Goal: Task Accomplishment & Management: Manage account settings

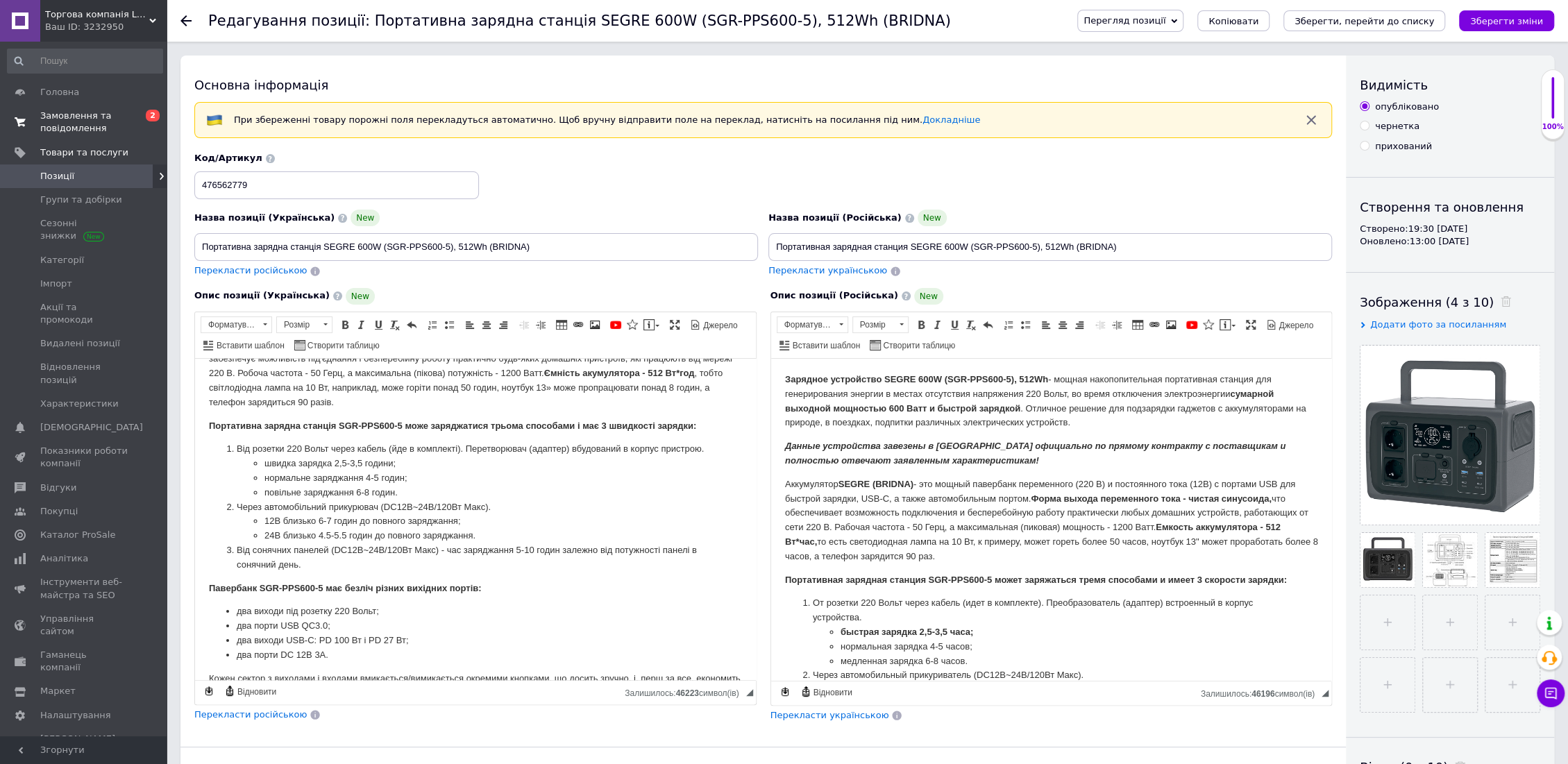
click at [73, 123] on span "Замовлення та повідомлення" at bounding box center [84, 122] width 88 height 25
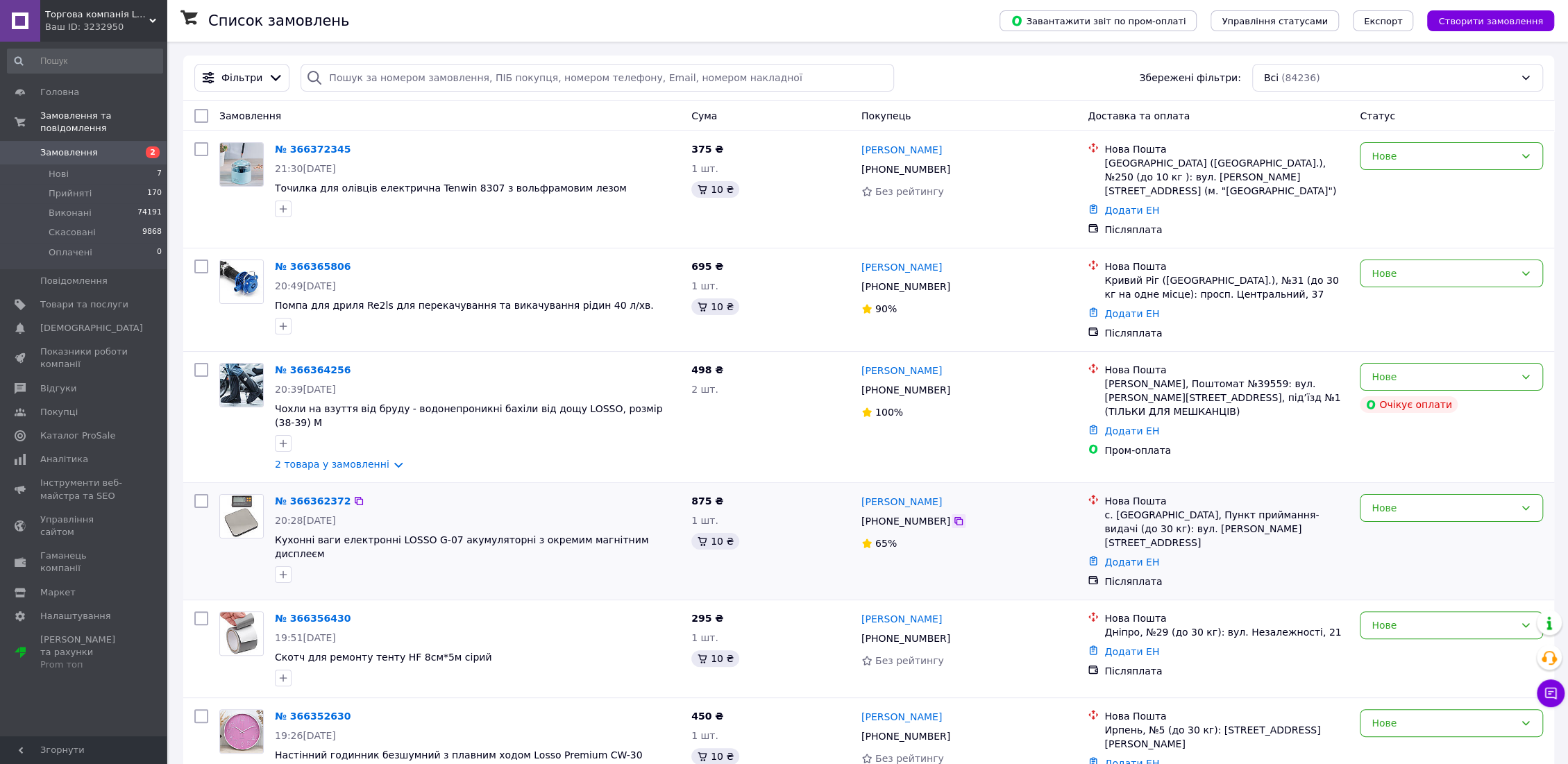
click at [953, 515] on icon at bounding box center [958, 520] width 11 height 11
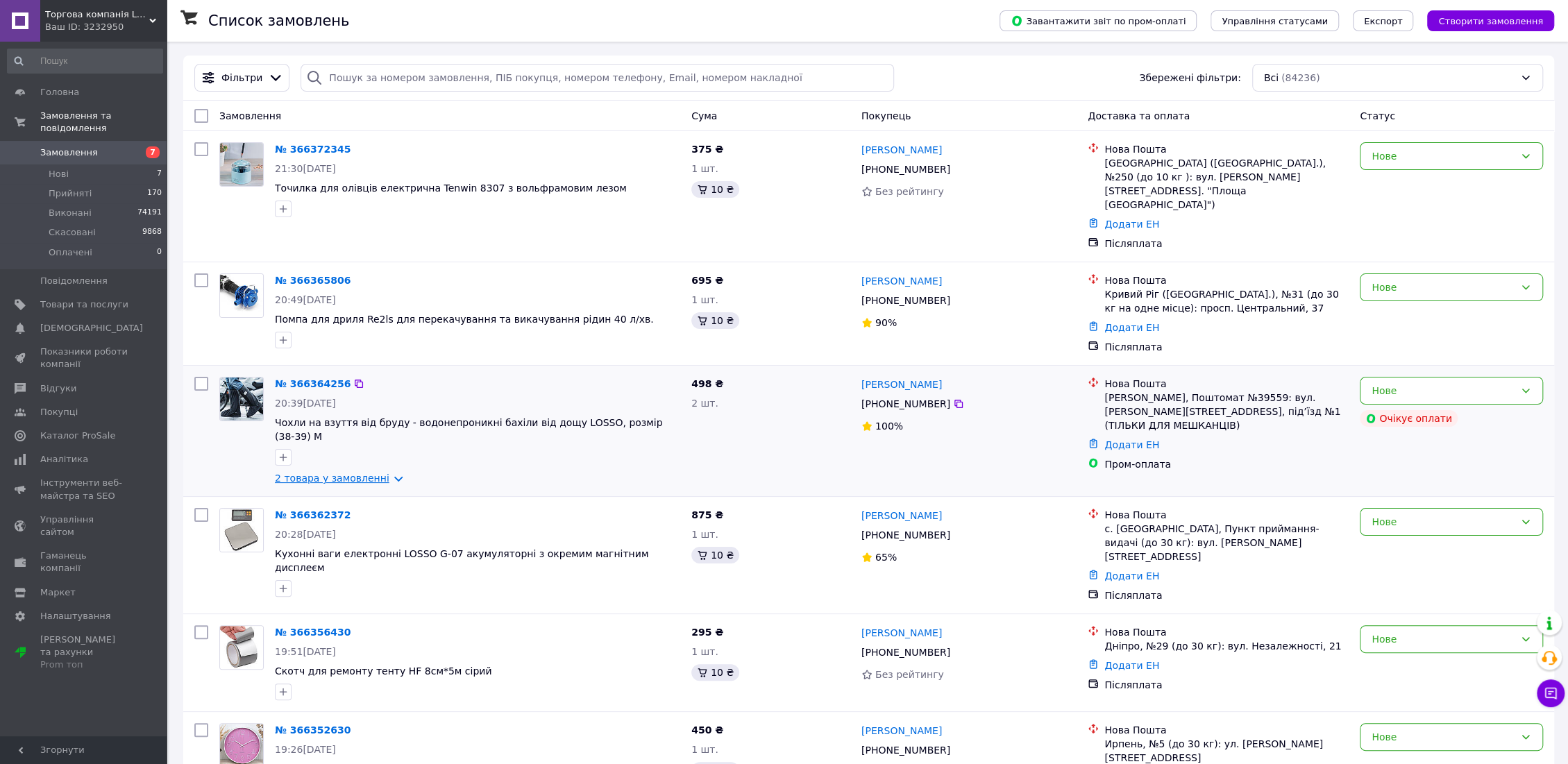
click at [382, 473] on link "2 товара у замовленні" at bounding box center [332, 478] width 115 height 11
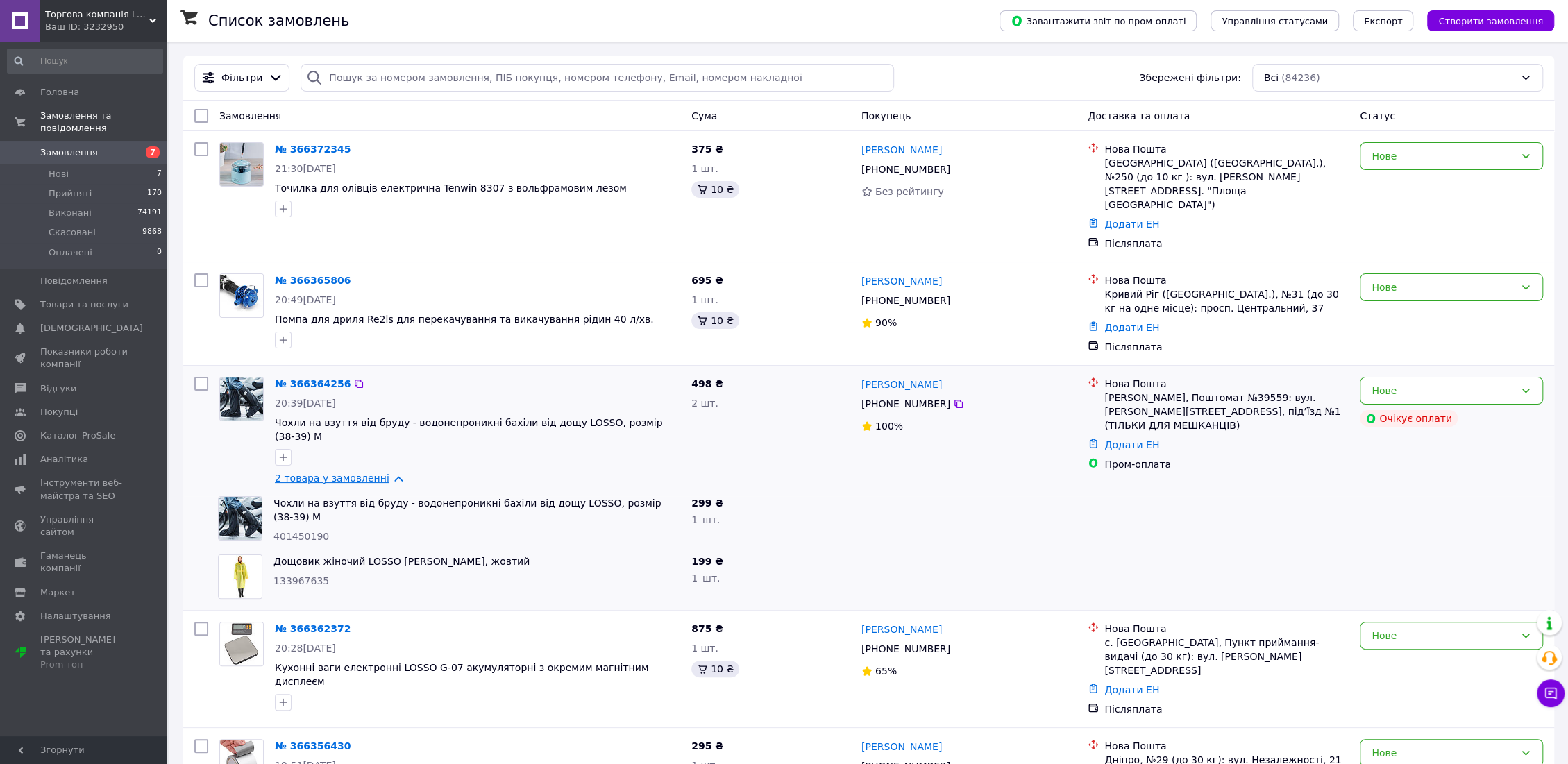
click at [382, 473] on link "2 товара у замовленні" at bounding box center [332, 478] width 115 height 11
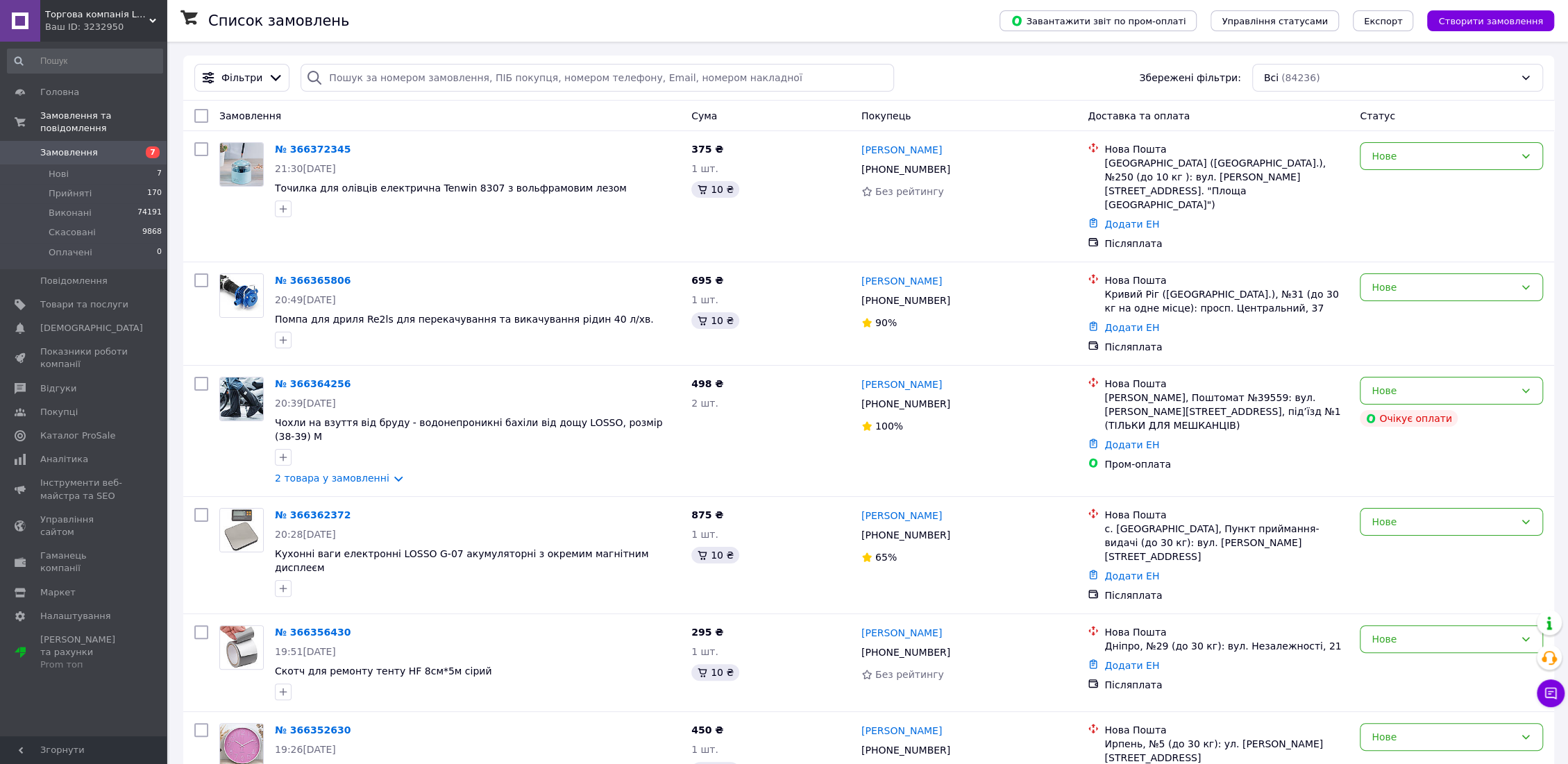
click at [80, 27] on div "Ваш ID: 3232950" at bounding box center [106, 27] width 122 height 12
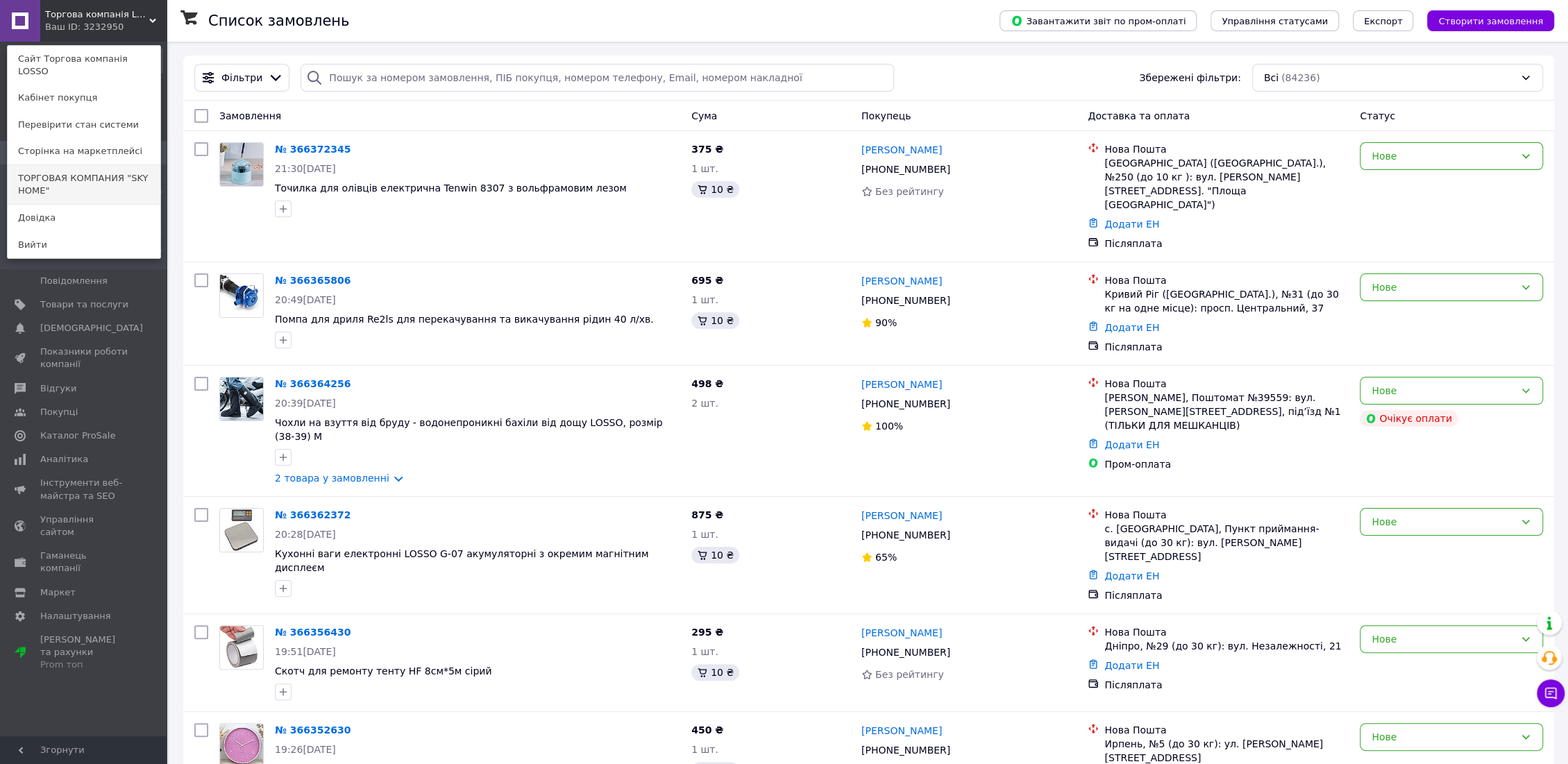
click at [73, 166] on link "ТОРГОВАЯ КОМПАНИЯ "SKY HOME"" at bounding box center [83, 184] width 152 height 39
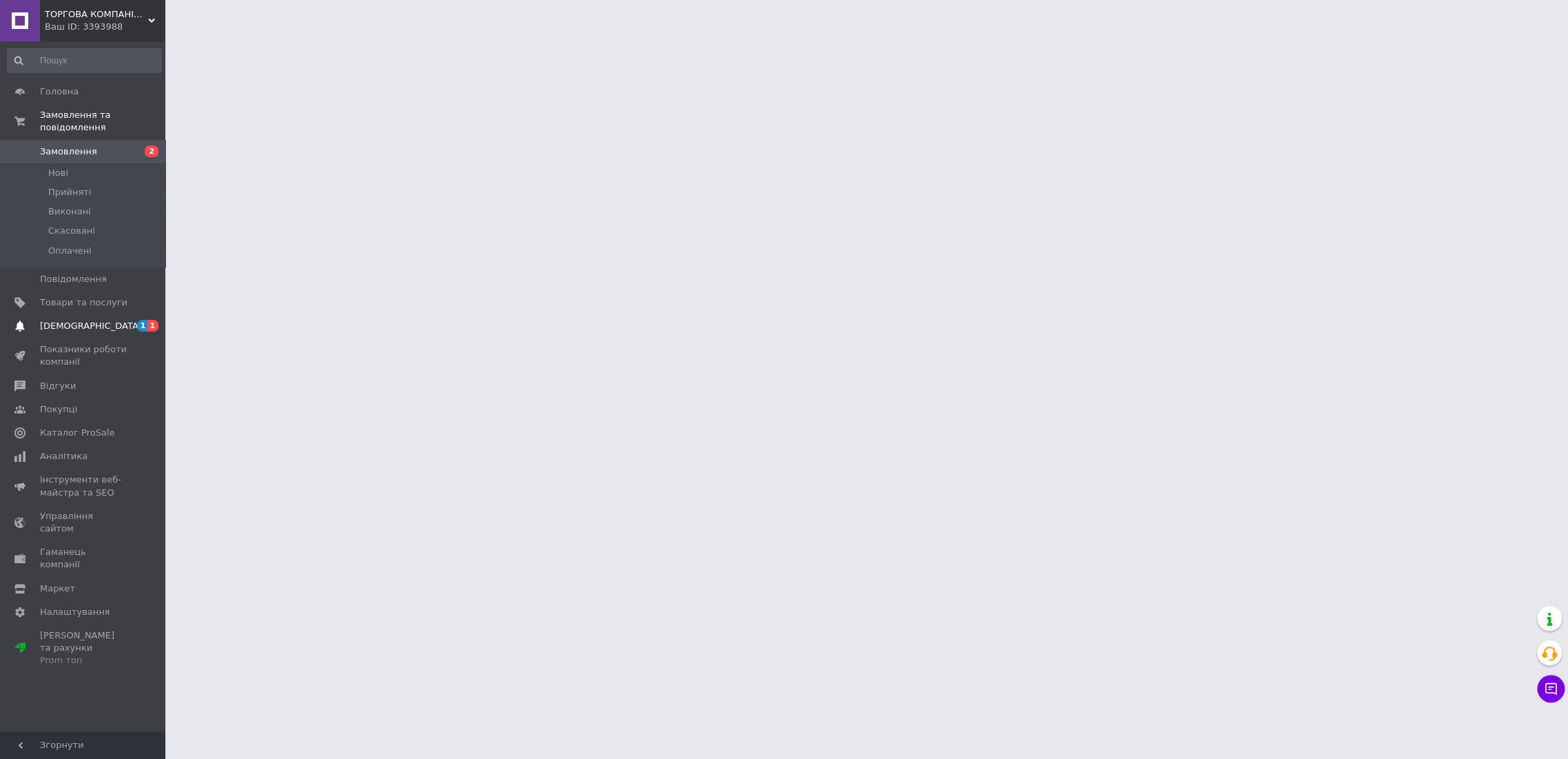
click at [83, 320] on span "[DEMOGRAPHIC_DATA]" at bounding box center [90, 326] width 102 height 12
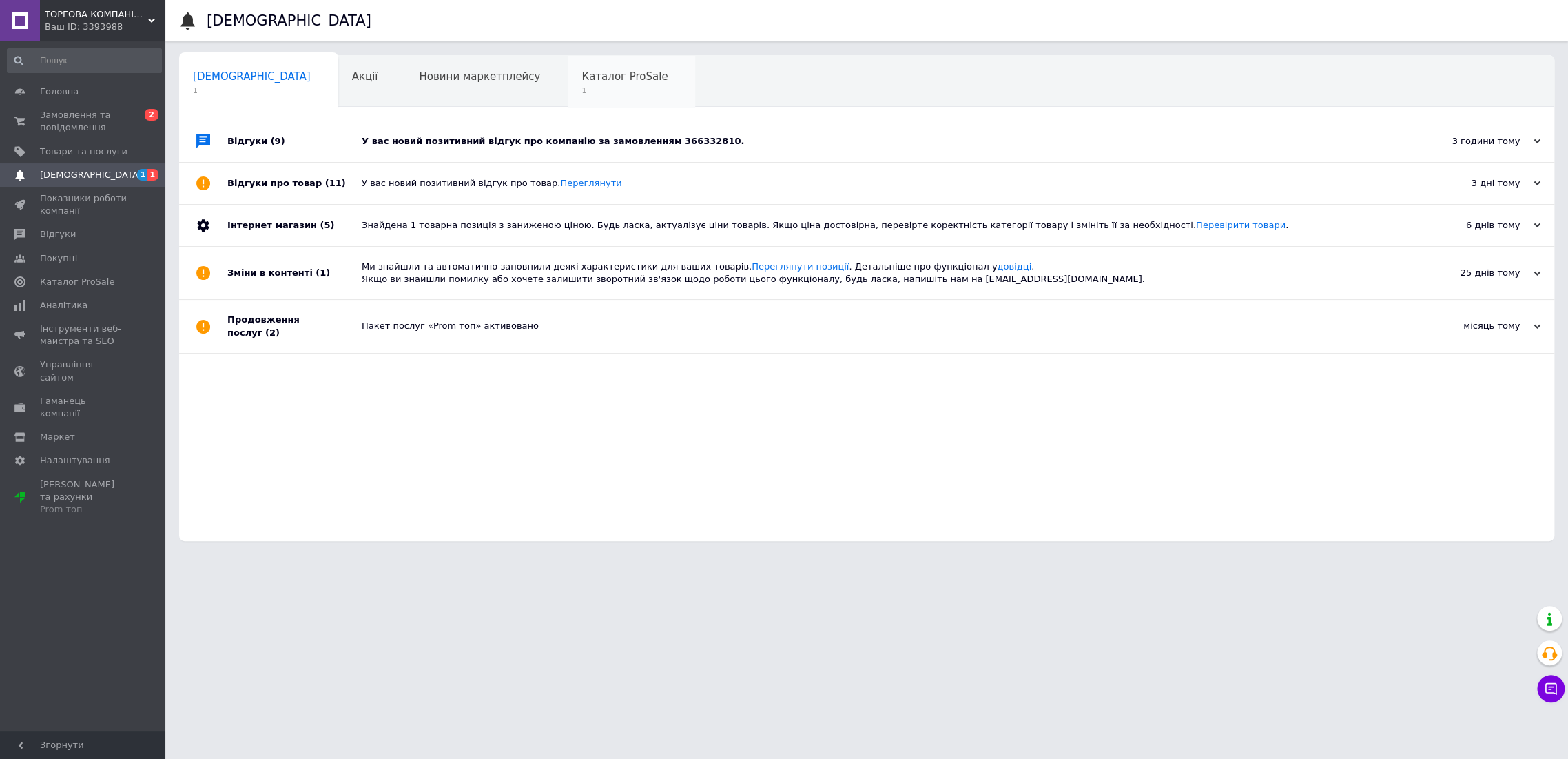
click at [582, 81] on span "Каталог ProSale" at bounding box center [625, 76] width 86 height 12
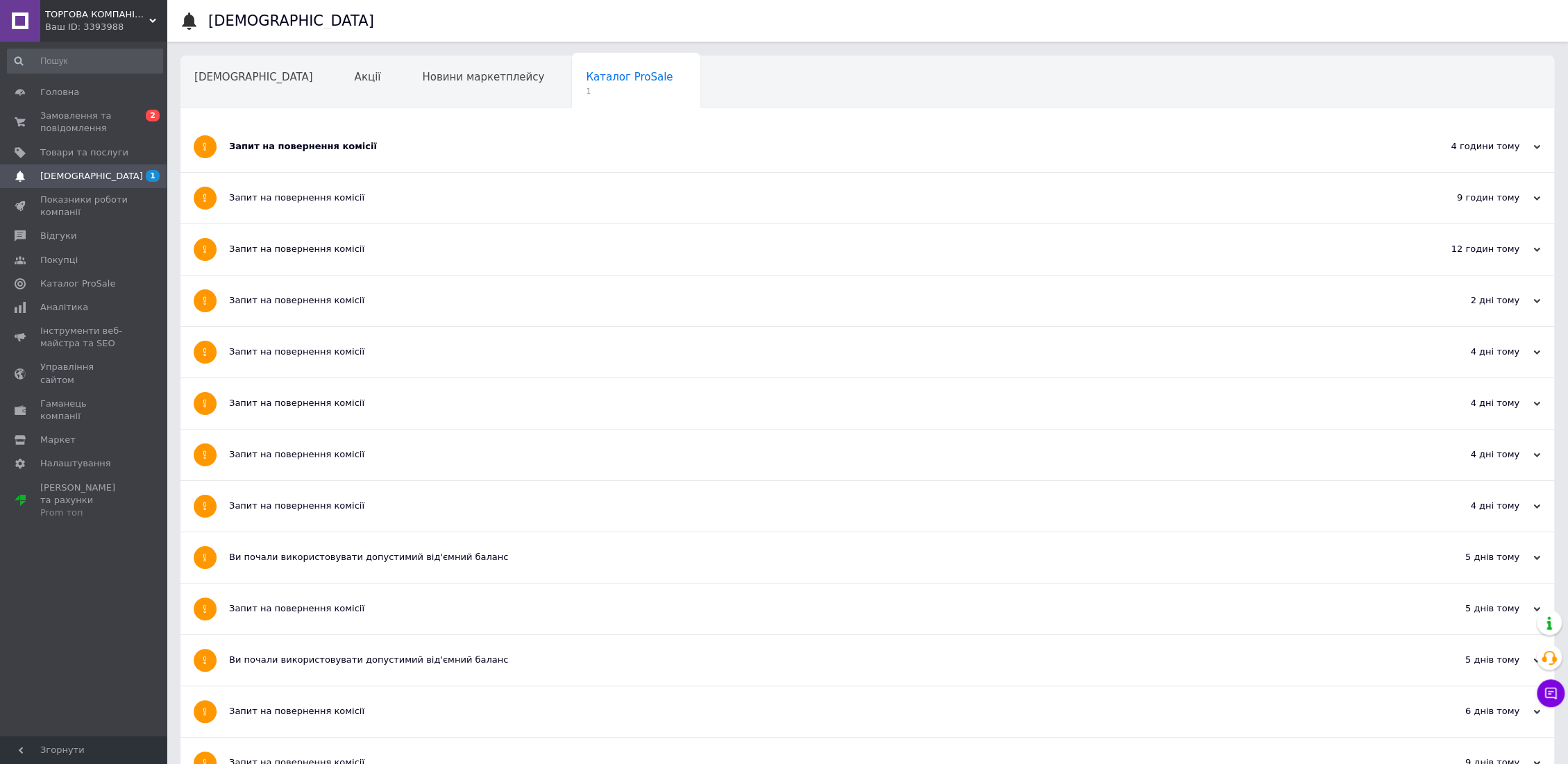
click at [320, 148] on div "Запит на повернення комісії" at bounding box center [815, 146] width 1172 height 12
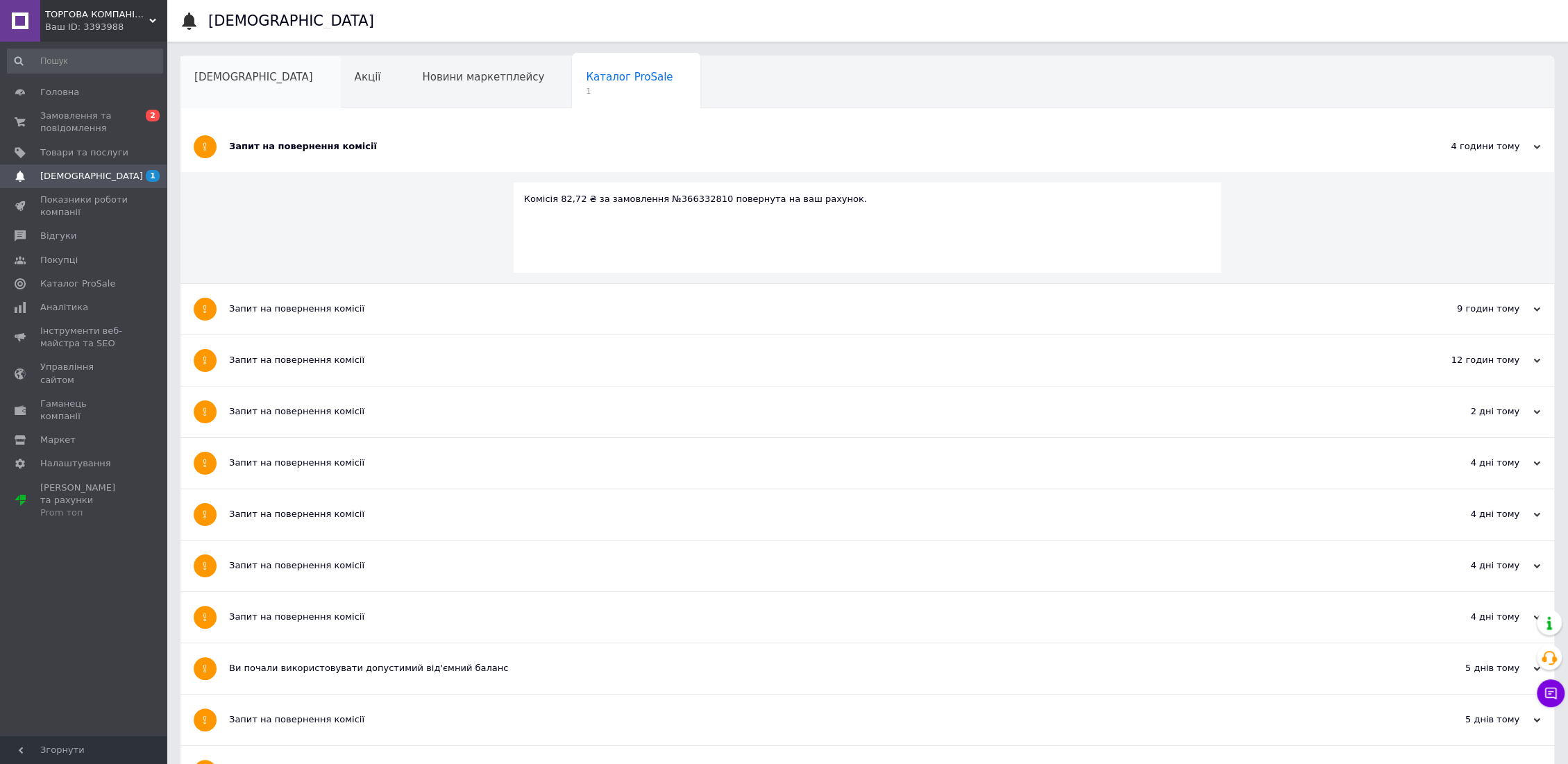
click at [240, 78] on span "[DEMOGRAPHIC_DATA]" at bounding box center [253, 77] width 119 height 12
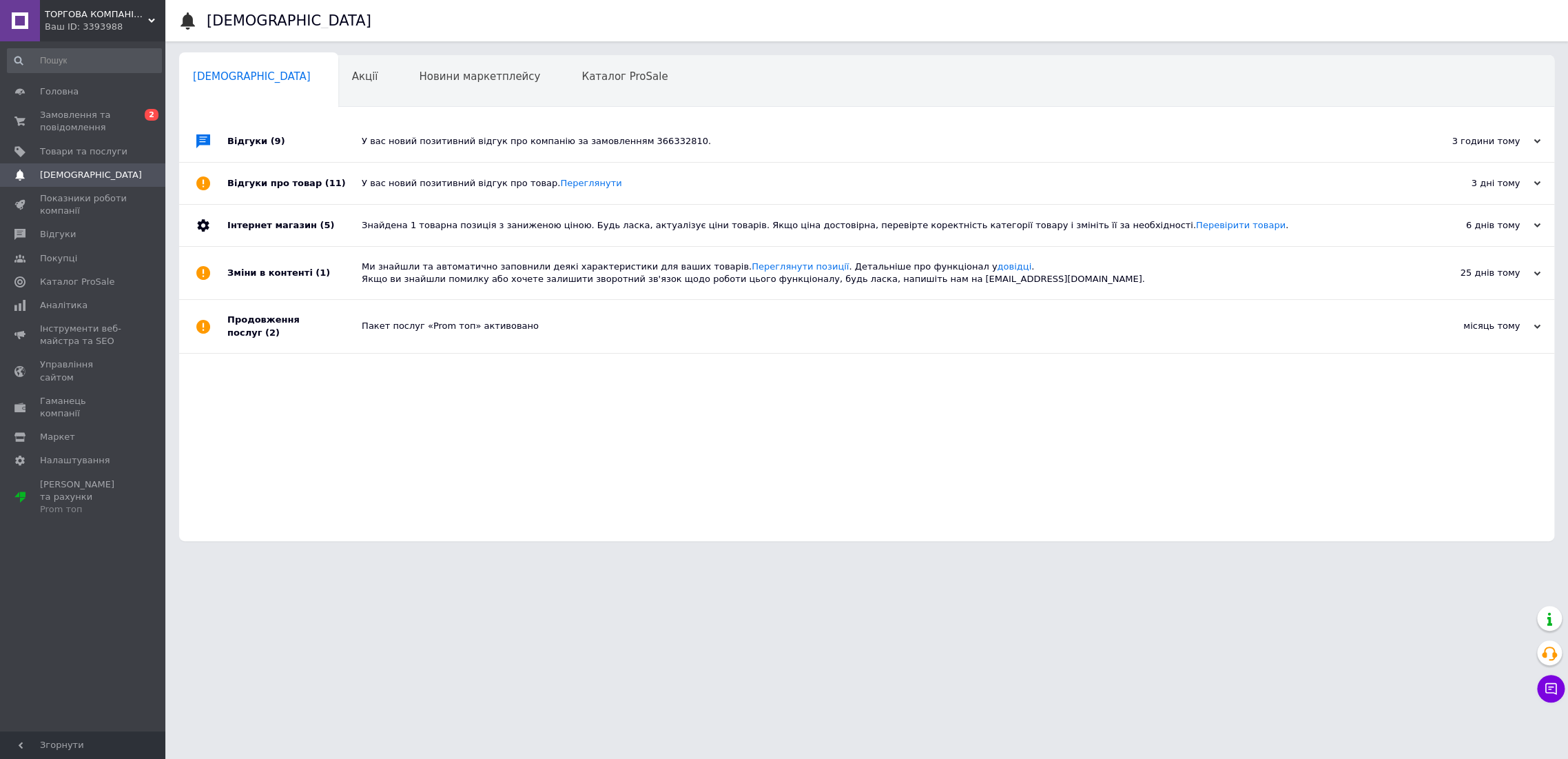
click at [271, 142] on span "(9)" at bounding box center [279, 141] width 15 height 11
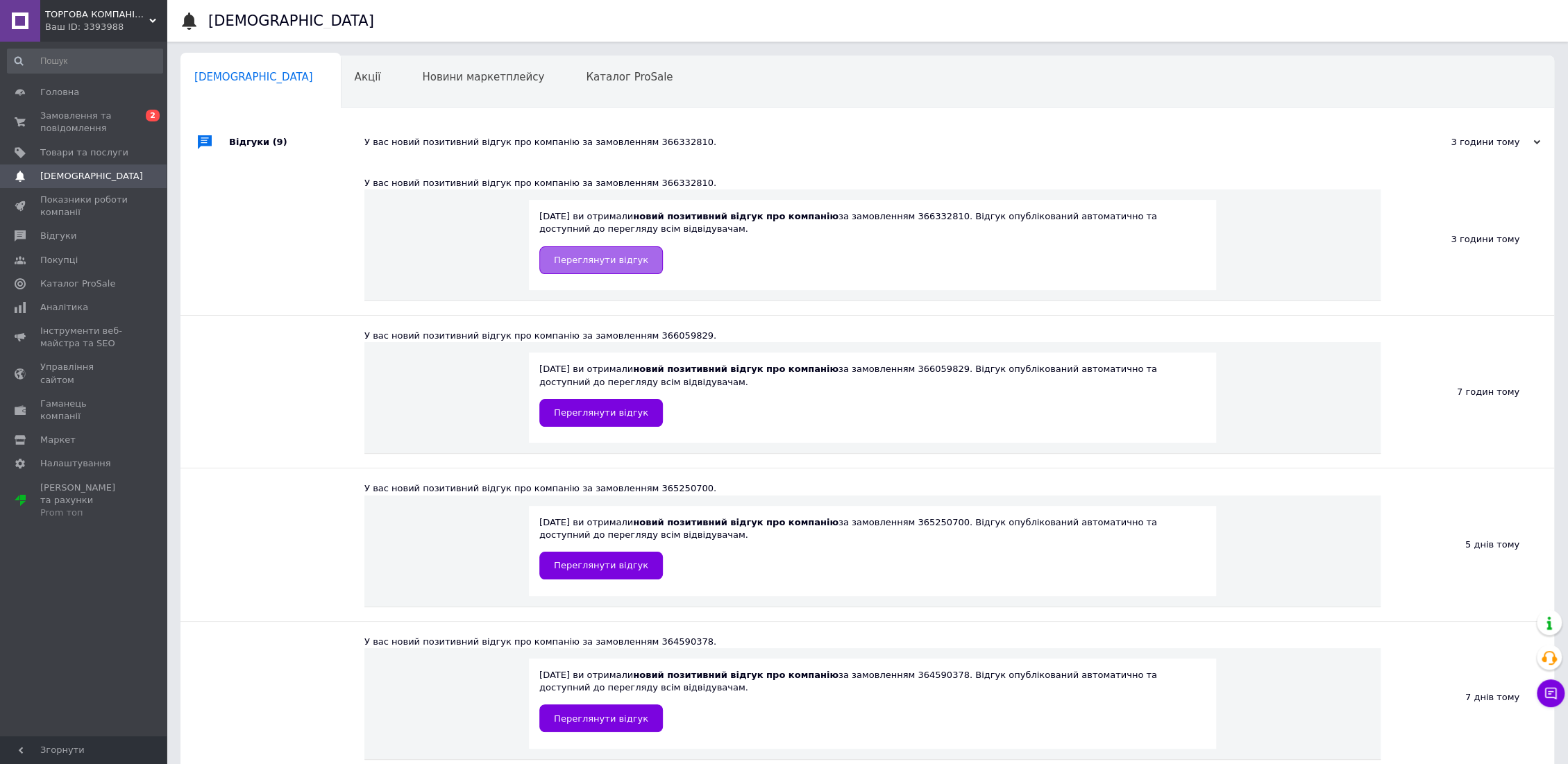
click at [575, 264] on span "Переглянути відгук" at bounding box center [600, 260] width 94 height 11
click at [93, 123] on span "Замовлення та повідомлення" at bounding box center [84, 122] width 88 height 25
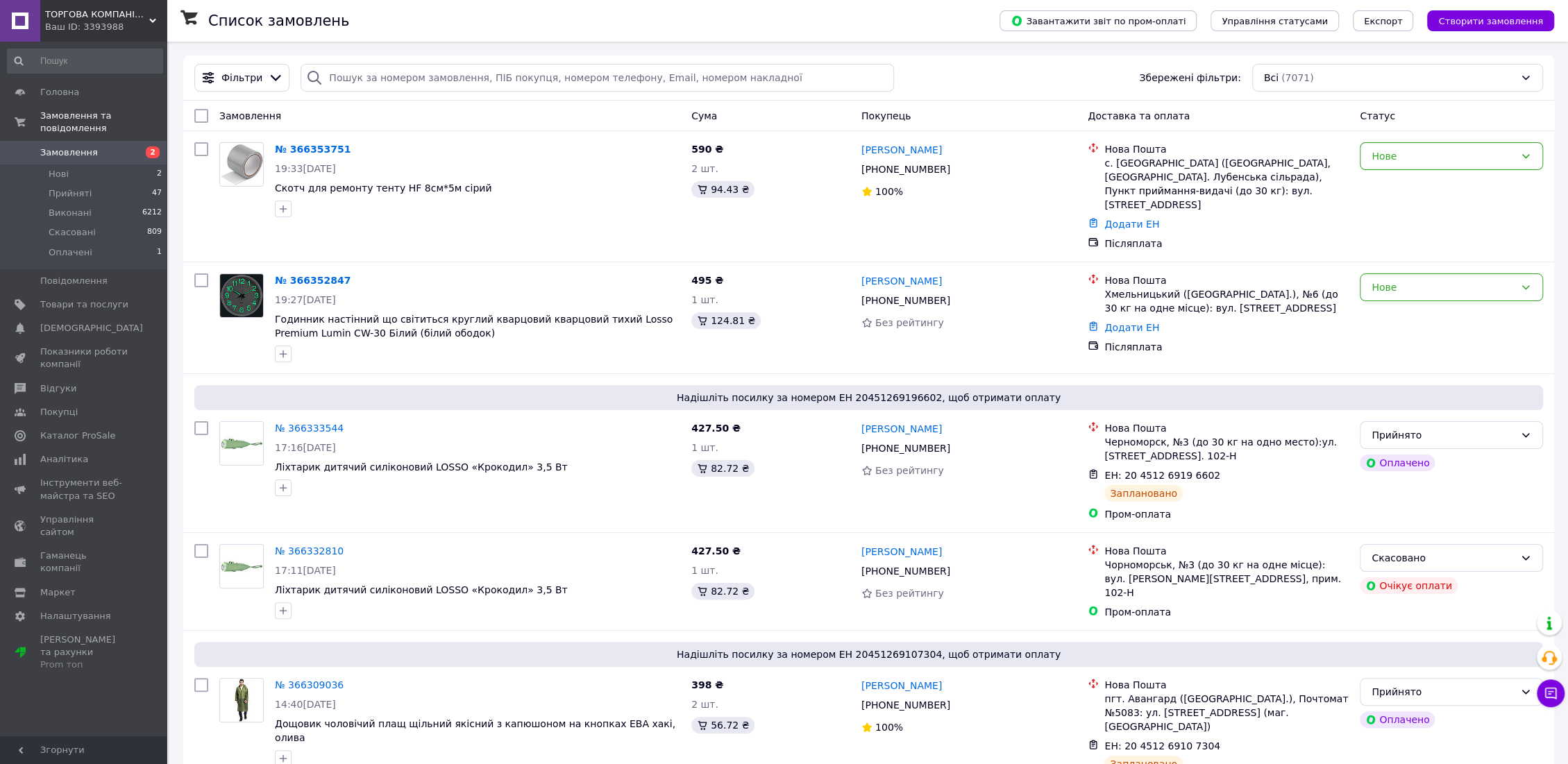
click at [92, 11] on span "ТОРГОВА КОМПАНІЯ "SKY HOME"" at bounding box center [97, 14] width 104 height 12
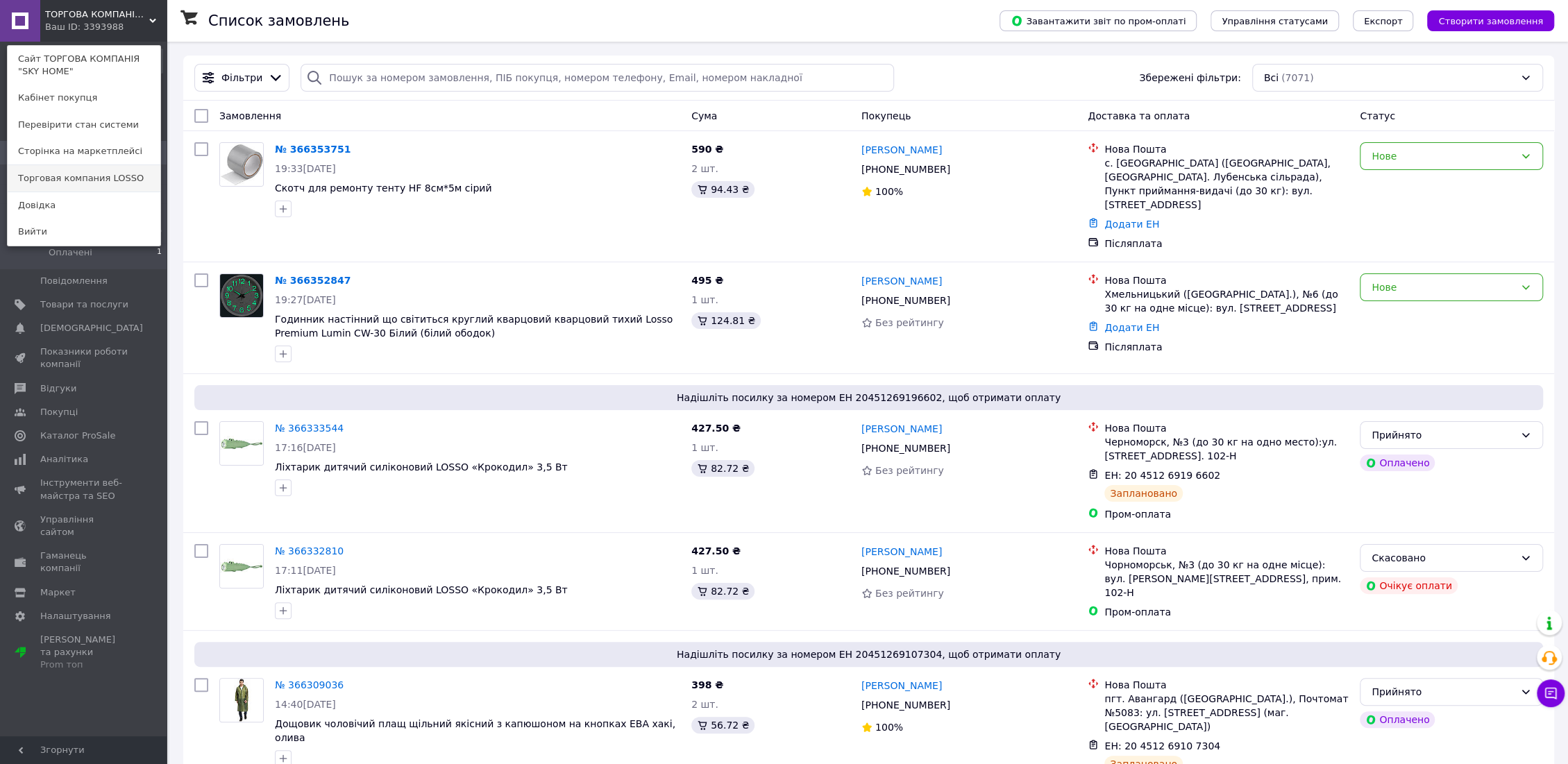
click at [82, 186] on link "Торговая компания LOSSO" at bounding box center [83, 178] width 152 height 27
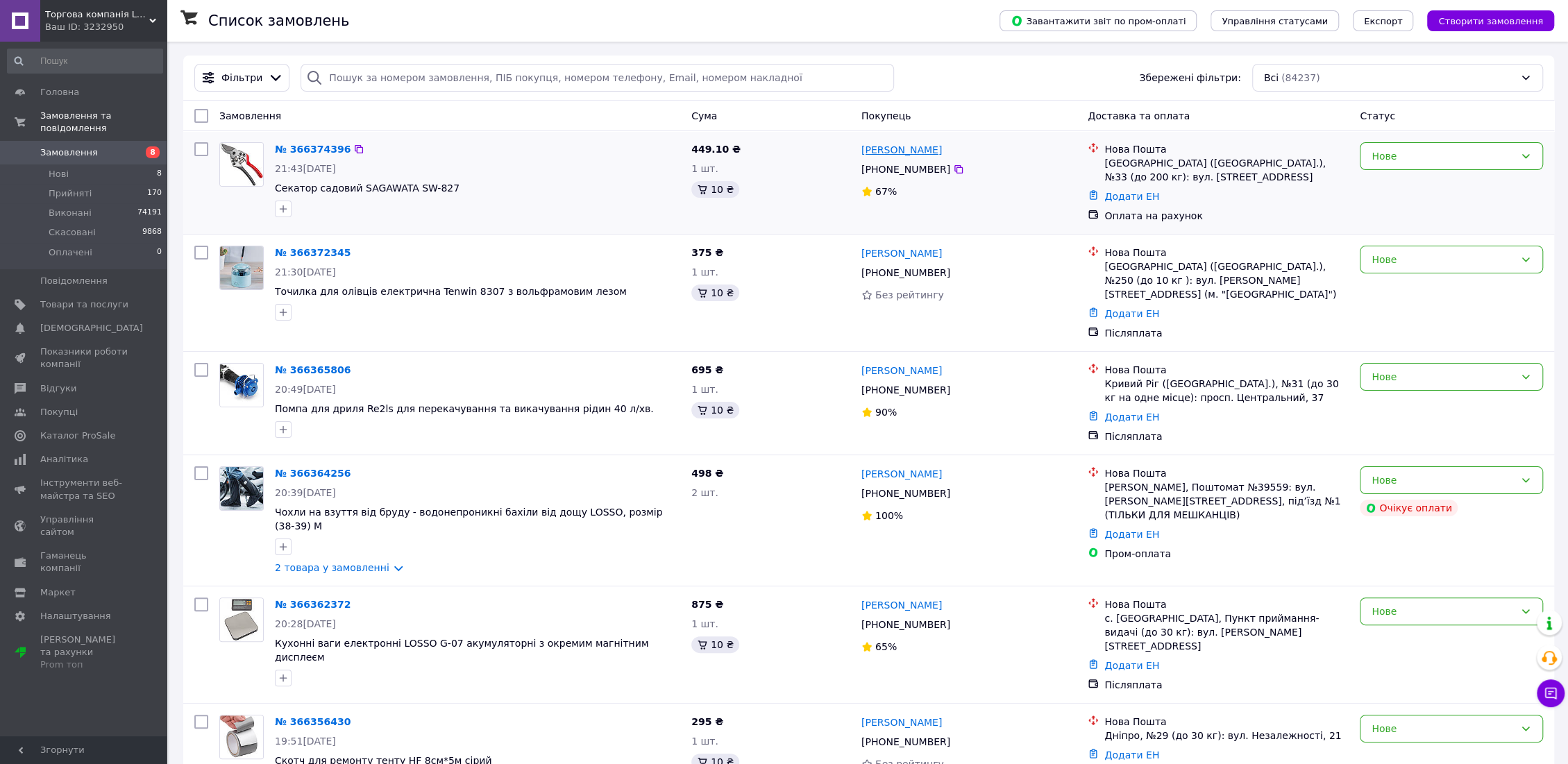
click at [903, 151] on link "[PERSON_NAME]" at bounding box center [901, 150] width 81 height 14
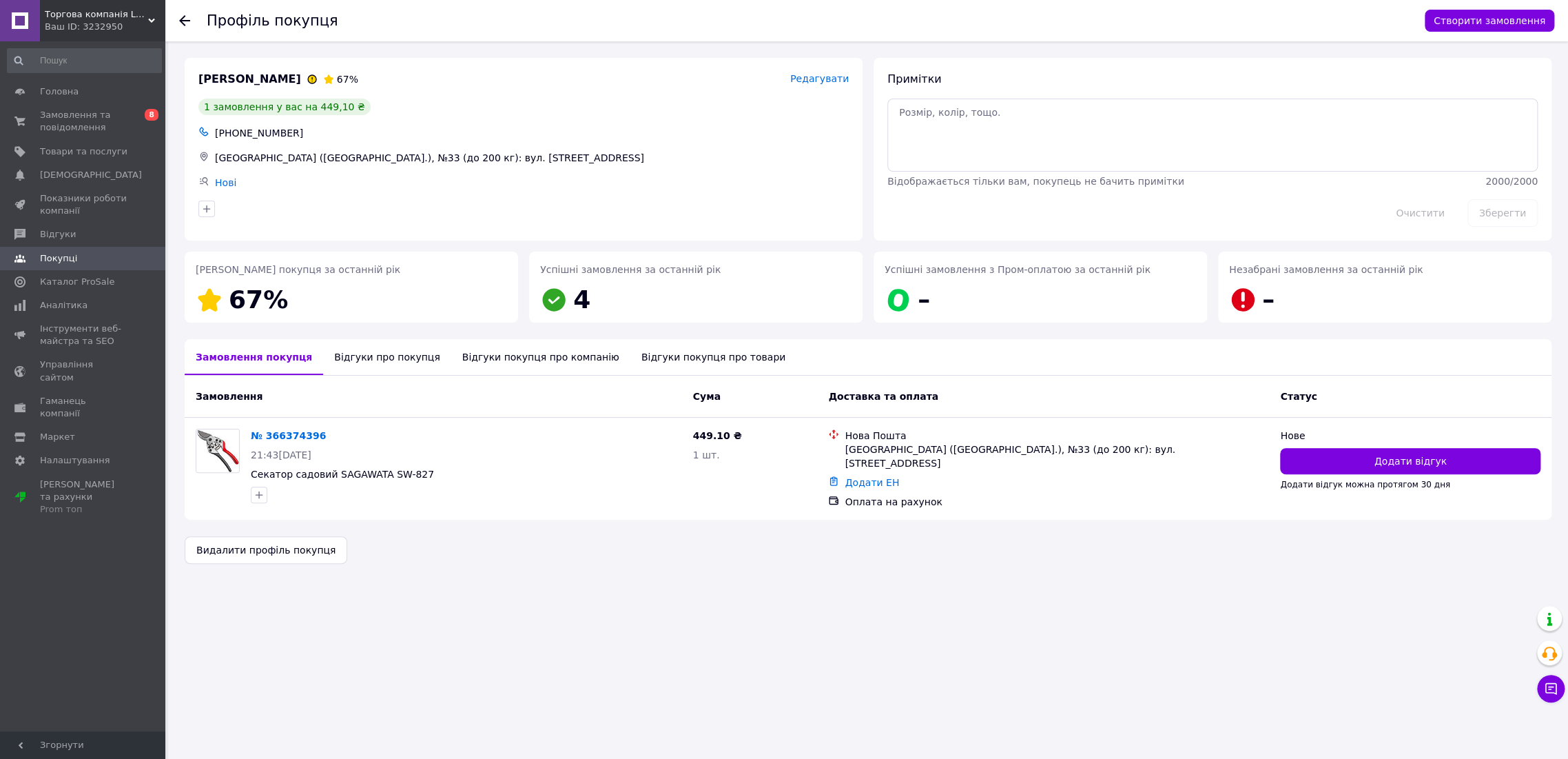
click at [380, 364] on div "Відгуки про покупця" at bounding box center [387, 356] width 127 height 36
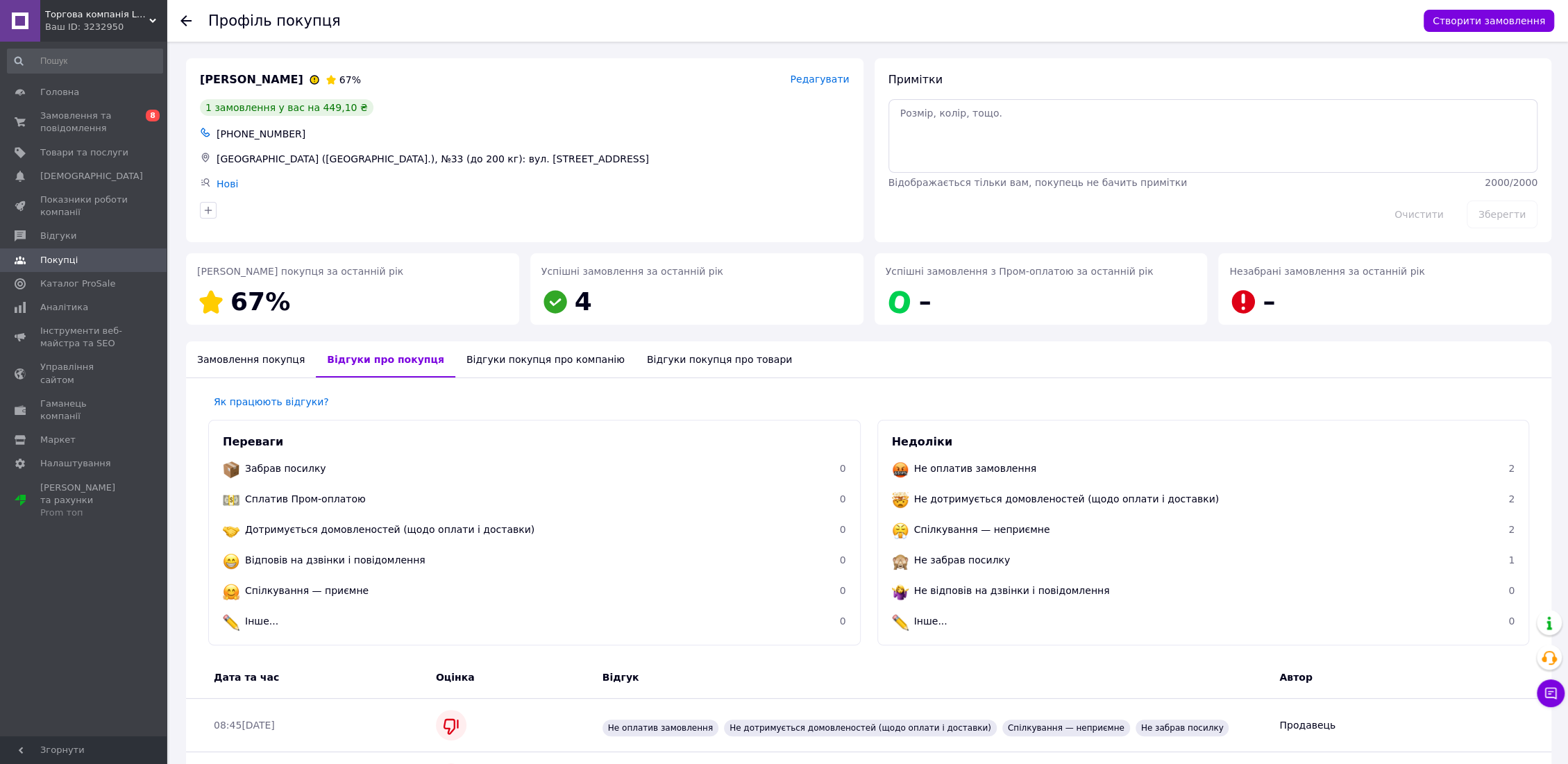
click at [177, 19] on div "Профіль покупця Створити замовлення" at bounding box center [867, 21] width 1401 height 42
click at [188, 27] on div at bounding box center [186, 21] width 11 height 14
